Goal: Find specific page/section: Find specific page/section

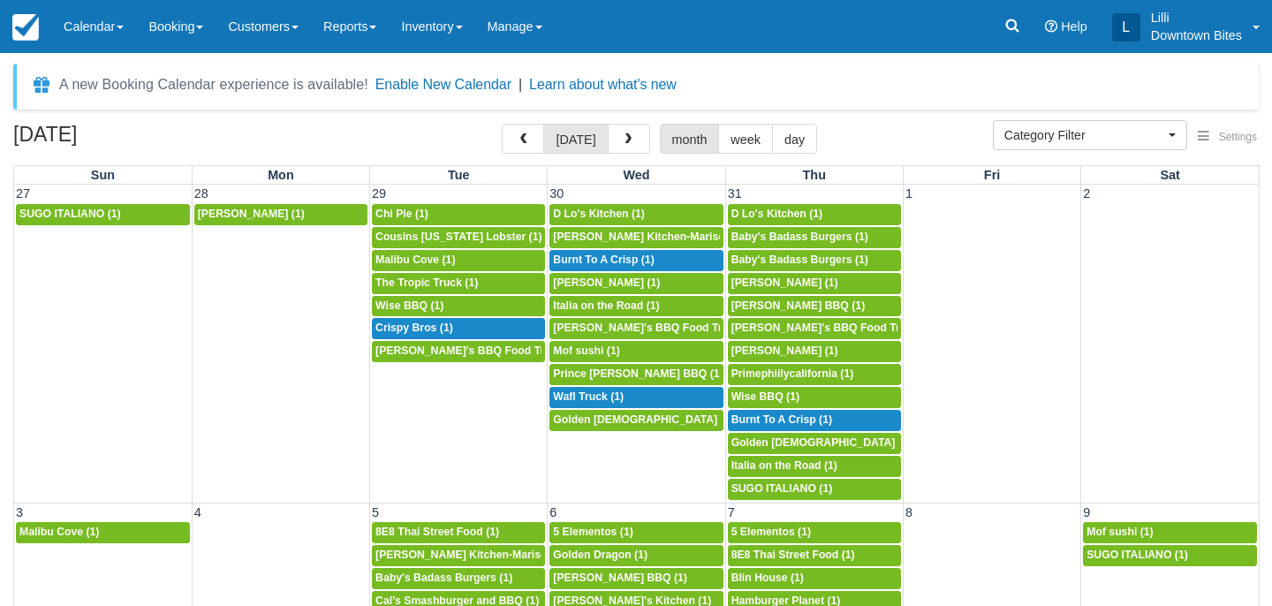
select select
click at [365, 29] on link "Reports" at bounding box center [350, 26] width 78 height 53
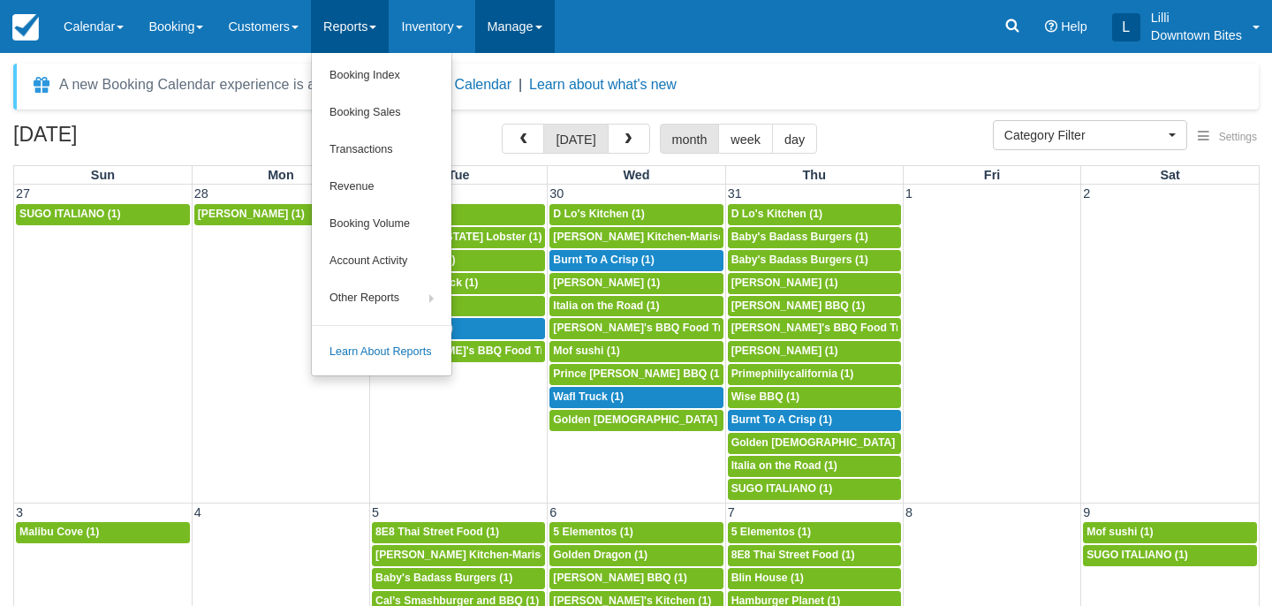
click at [552, 23] on link "Manage" at bounding box center [515, 26] width 80 height 53
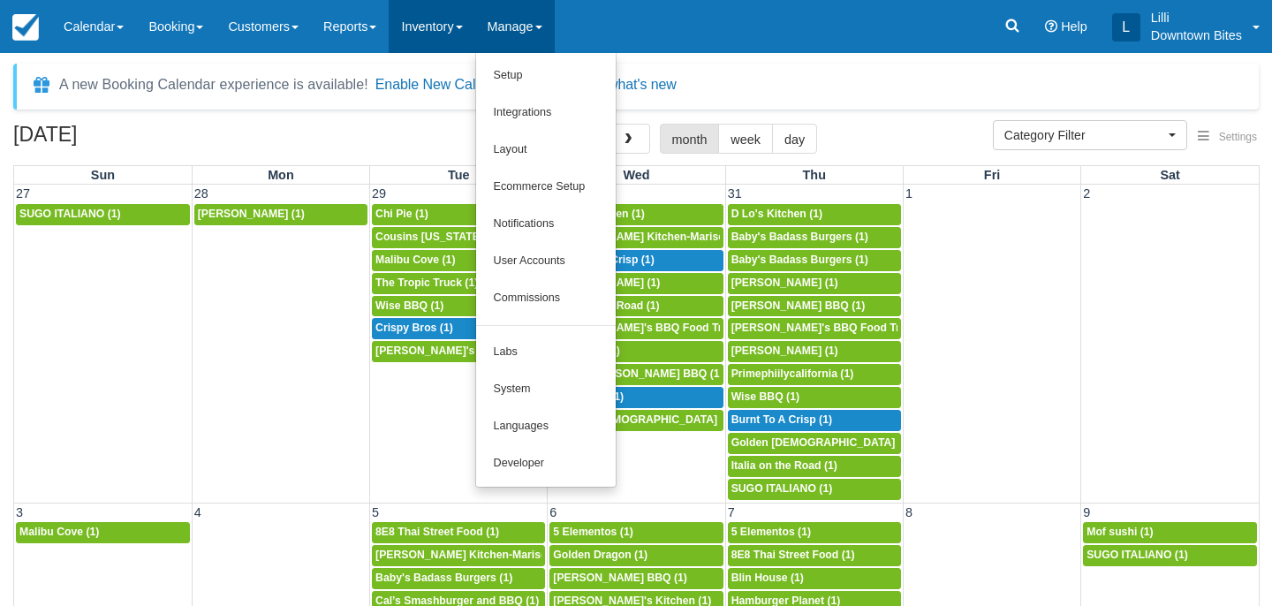
click at [440, 24] on link "Inventory" at bounding box center [432, 26] width 86 height 53
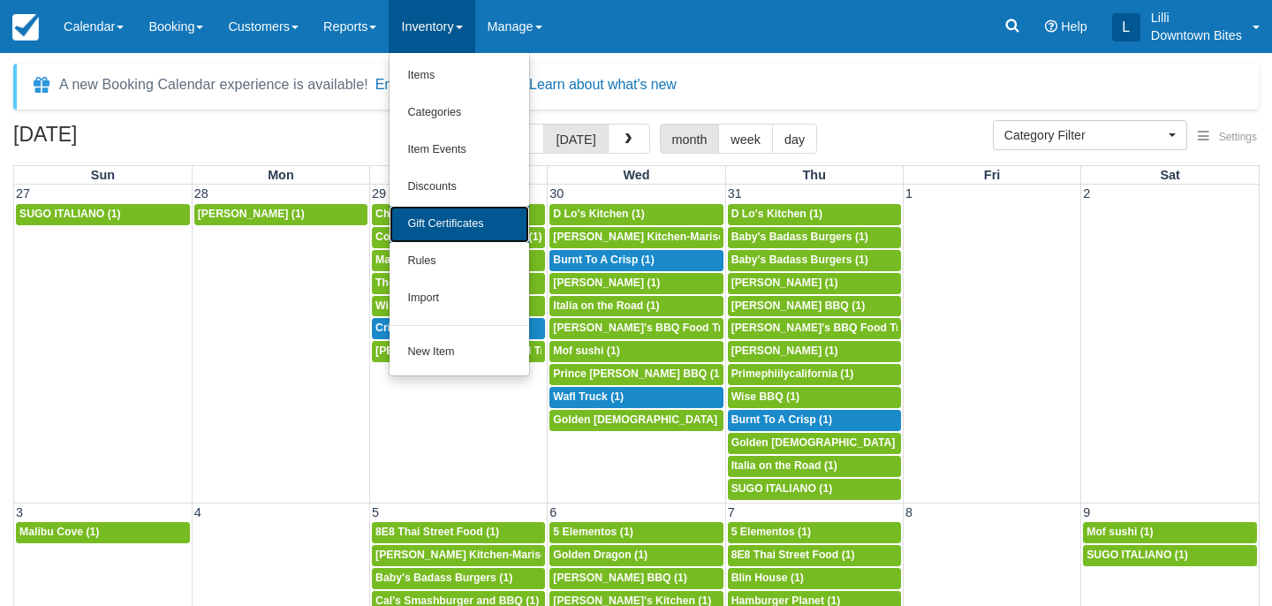
click at [462, 224] on link "Gift Certificates" at bounding box center [460, 224] width 140 height 37
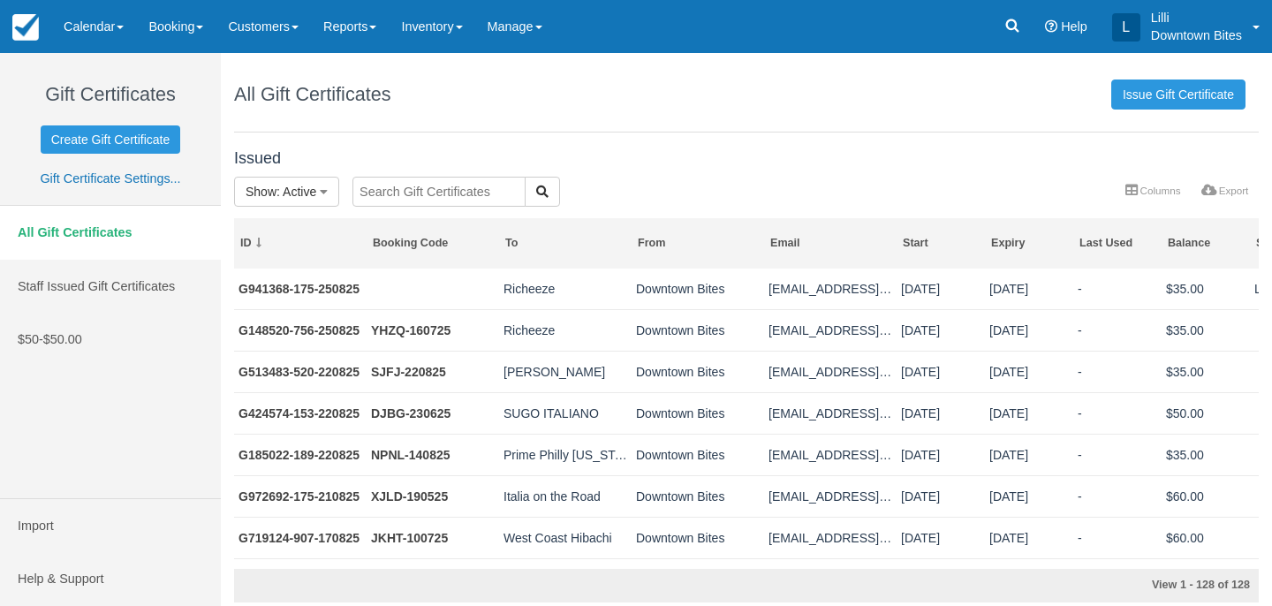
click at [383, 189] on input "text" at bounding box center [438, 192] width 173 height 30
type input "richeeze"
